Goal: Information Seeking & Learning: Learn about a topic

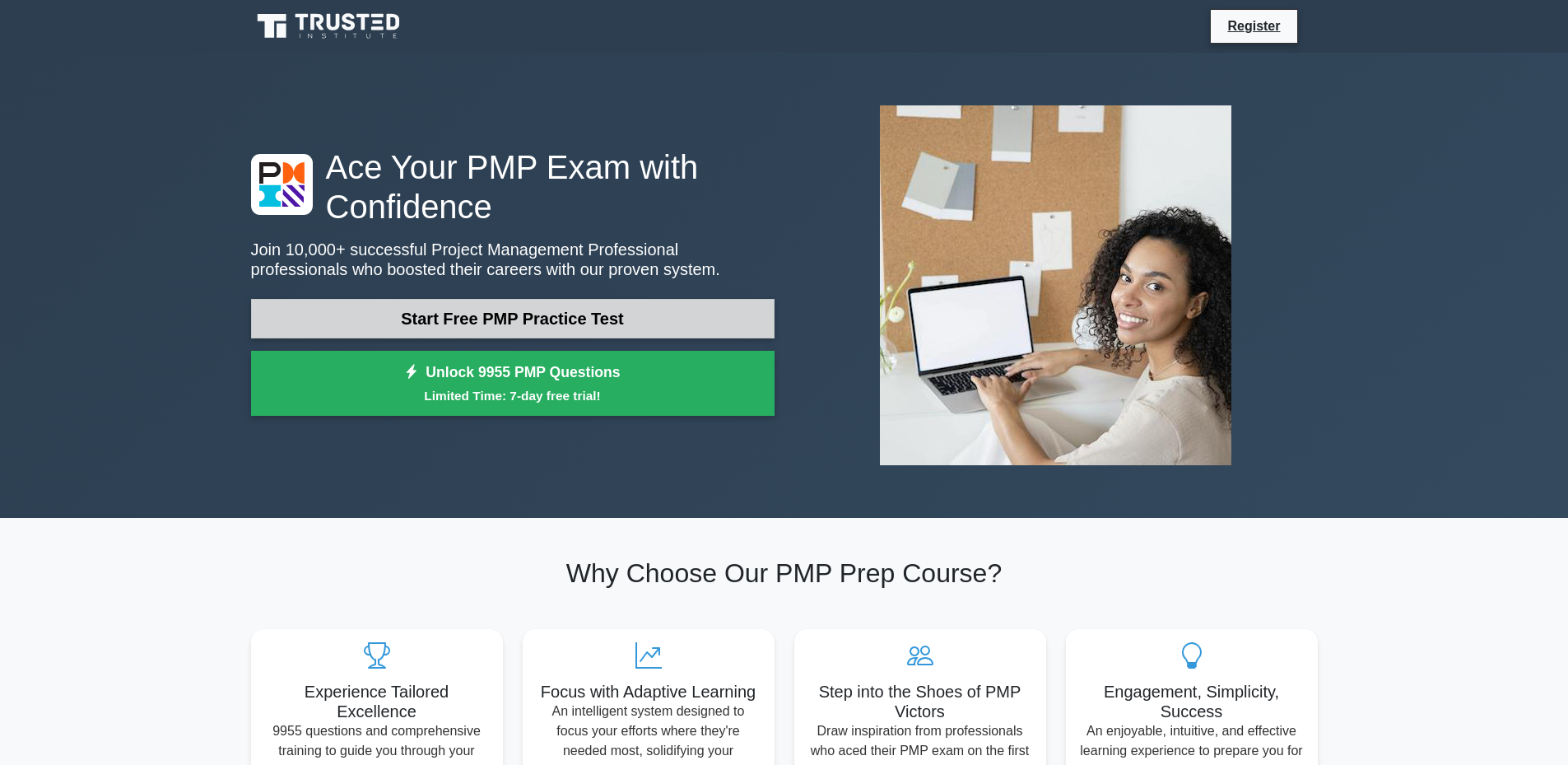
click at [449, 316] on link "Start Free PMP Practice Test" at bounding box center [513, 319] width 524 height 40
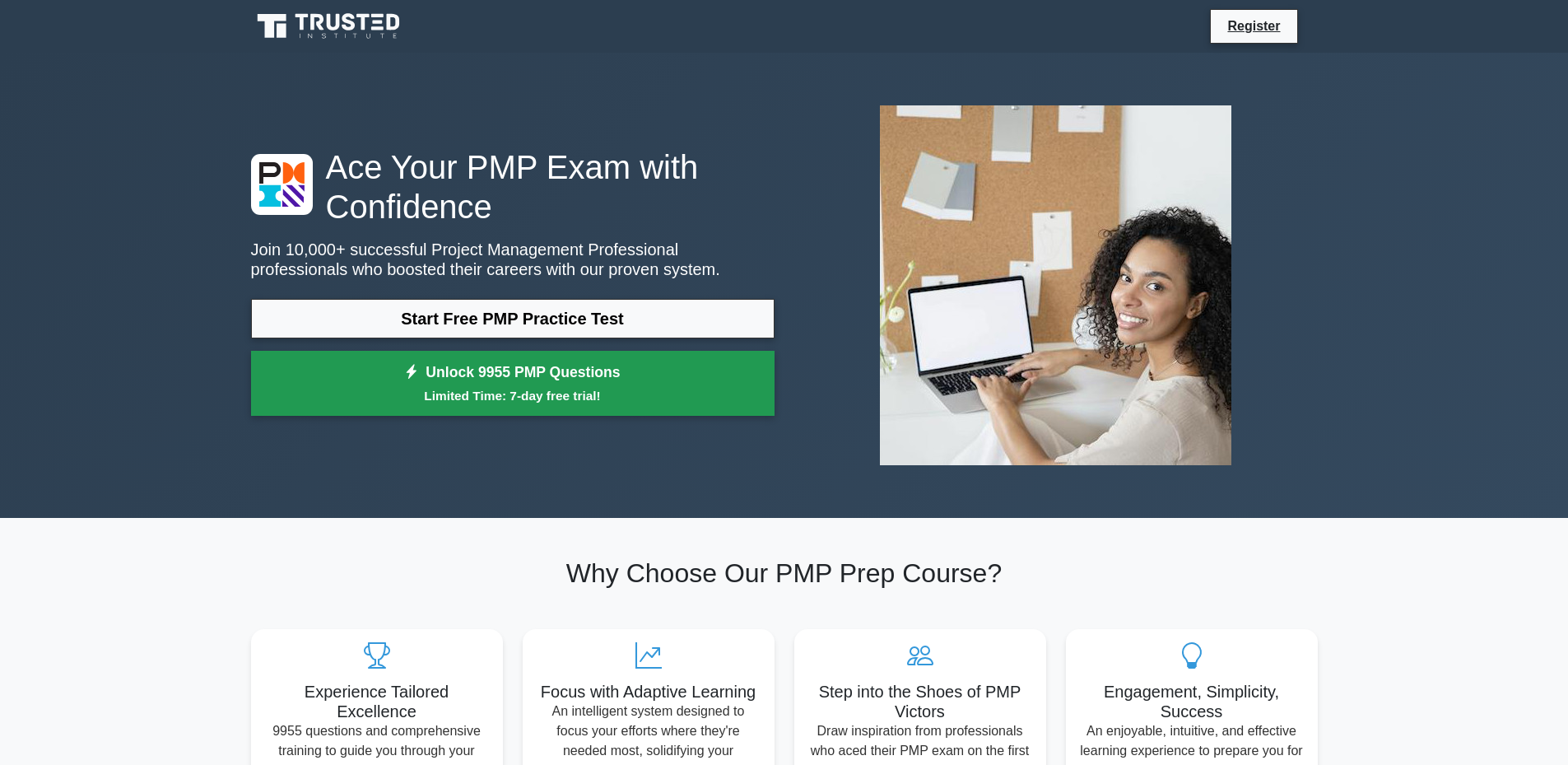
click at [416, 364] on icon at bounding box center [411, 372] width 14 height 16
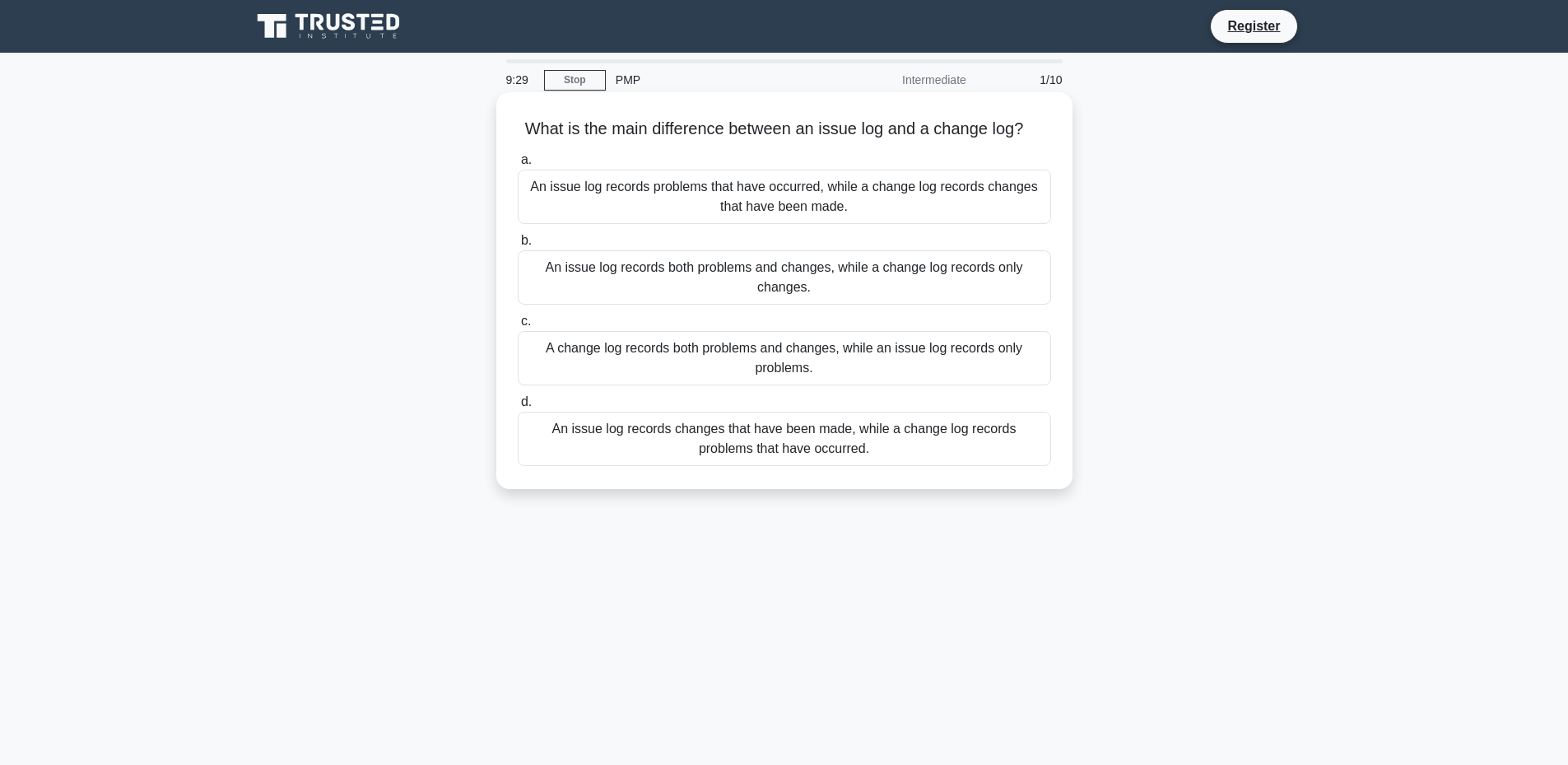
click at [580, 201] on div "An issue log records problems that have occurred, while a change log records ch…" at bounding box center [784, 196] width 534 height 54
click at [518, 166] on input "a. An issue log records problems that have occurred, while a change log records…" at bounding box center [518, 160] width 0 height 11
